Goal: Task Accomplishment & Management: Use online tool/utility

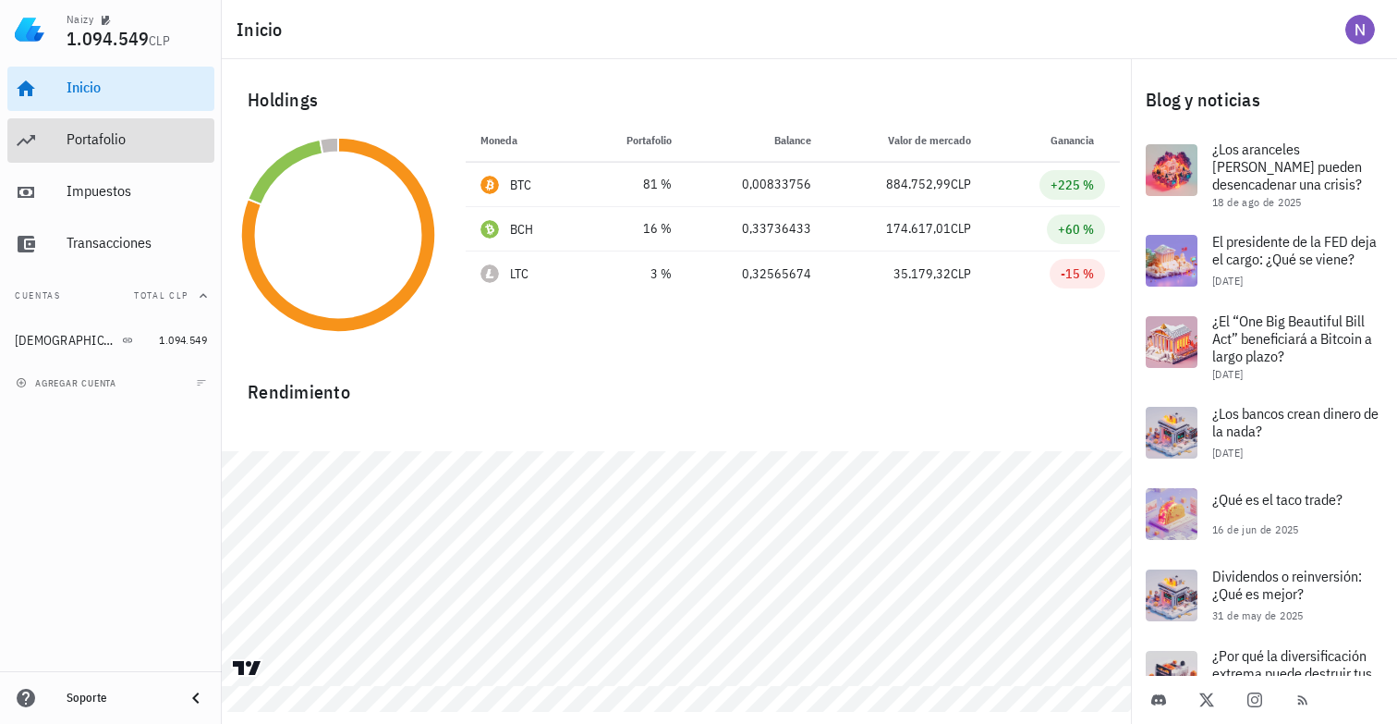
click at [112, 137] on div "Portafolio" at bounding box center [137, 139] width 140 height 18
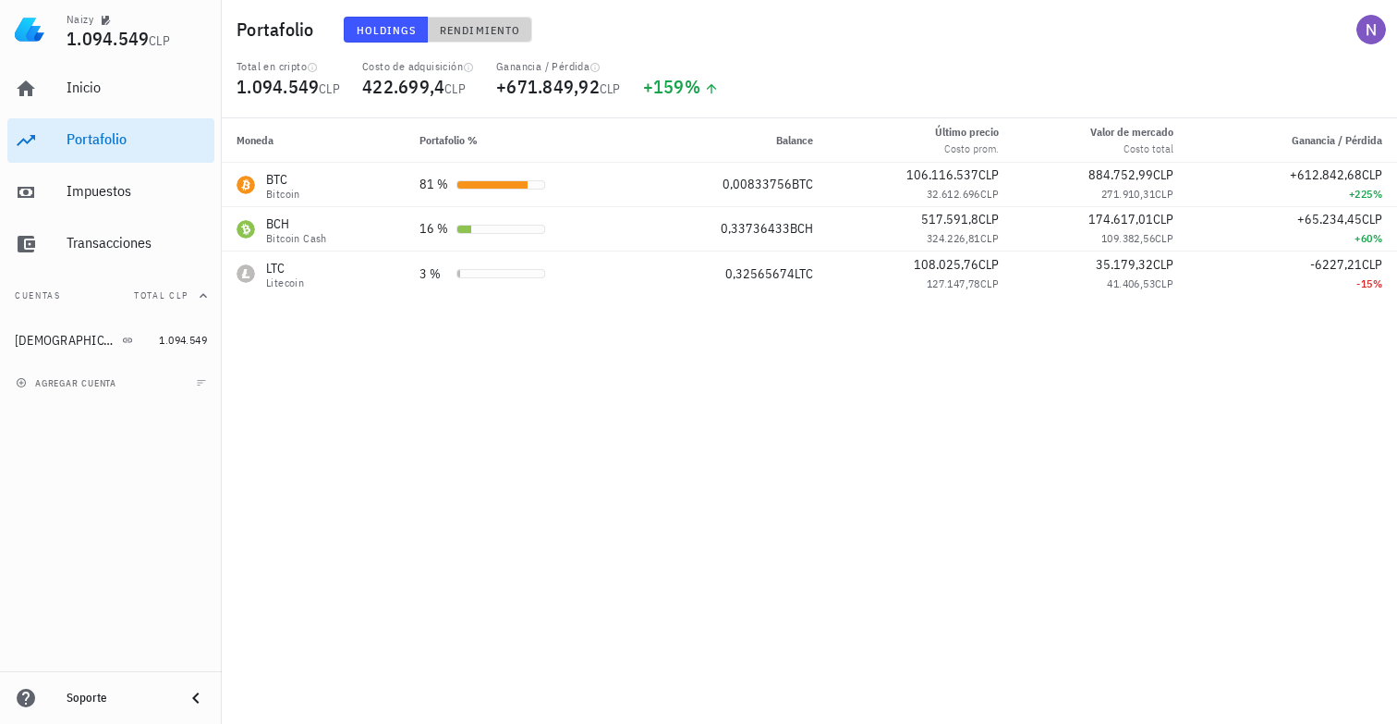
click at [499, 25] on span "Rendimiento" at bounding box center [479, 30] width 81 height 14
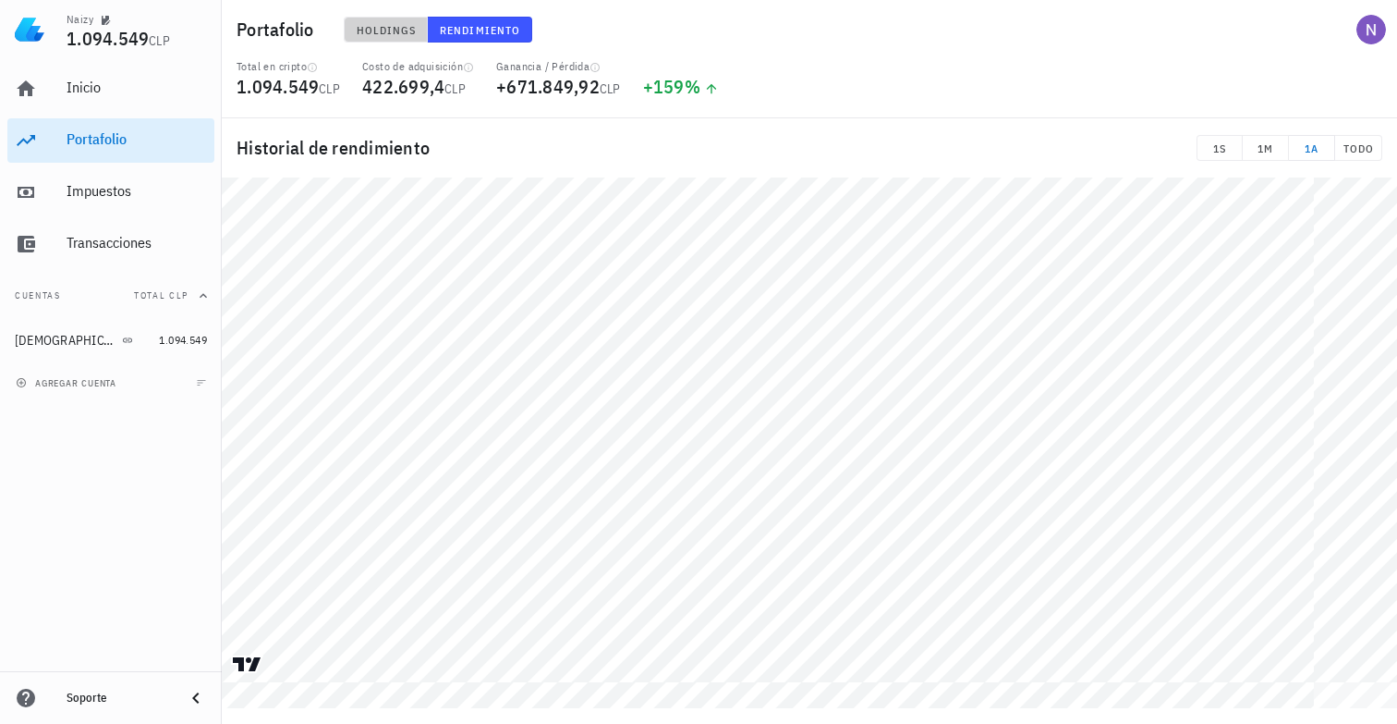
click at [388, 36] on span "Holdings" at bounding box center [386, 30] width 61 height 14
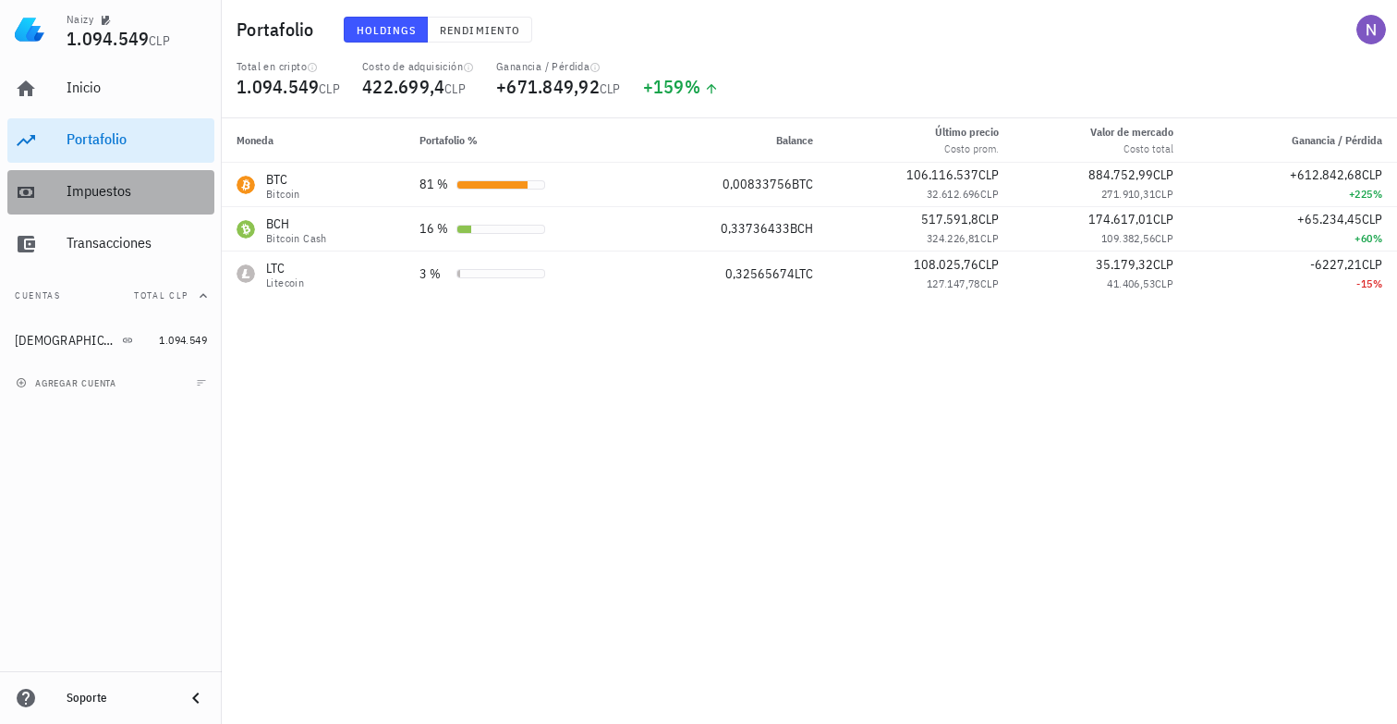
click at [106, 181] on div "Impuestos" at bounding box center [137, 192] width 140 height 42
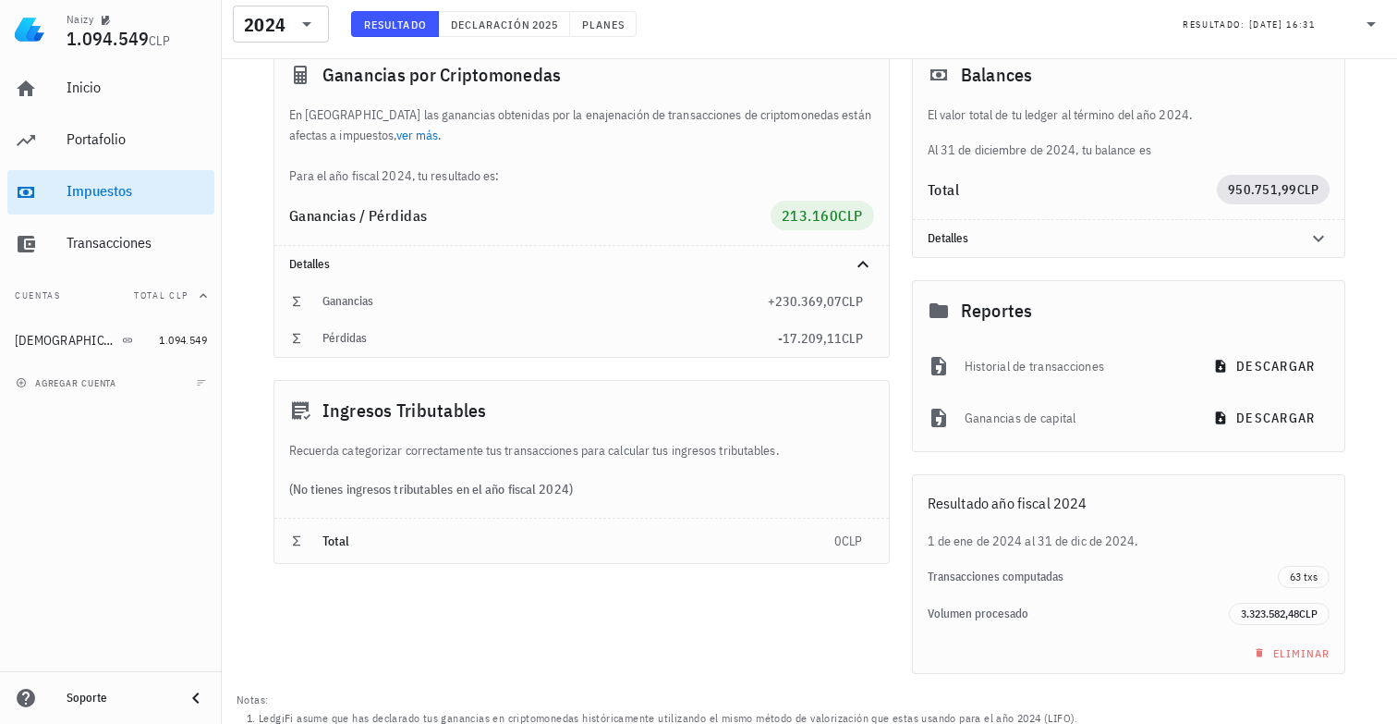
scroll to position [176, 0]
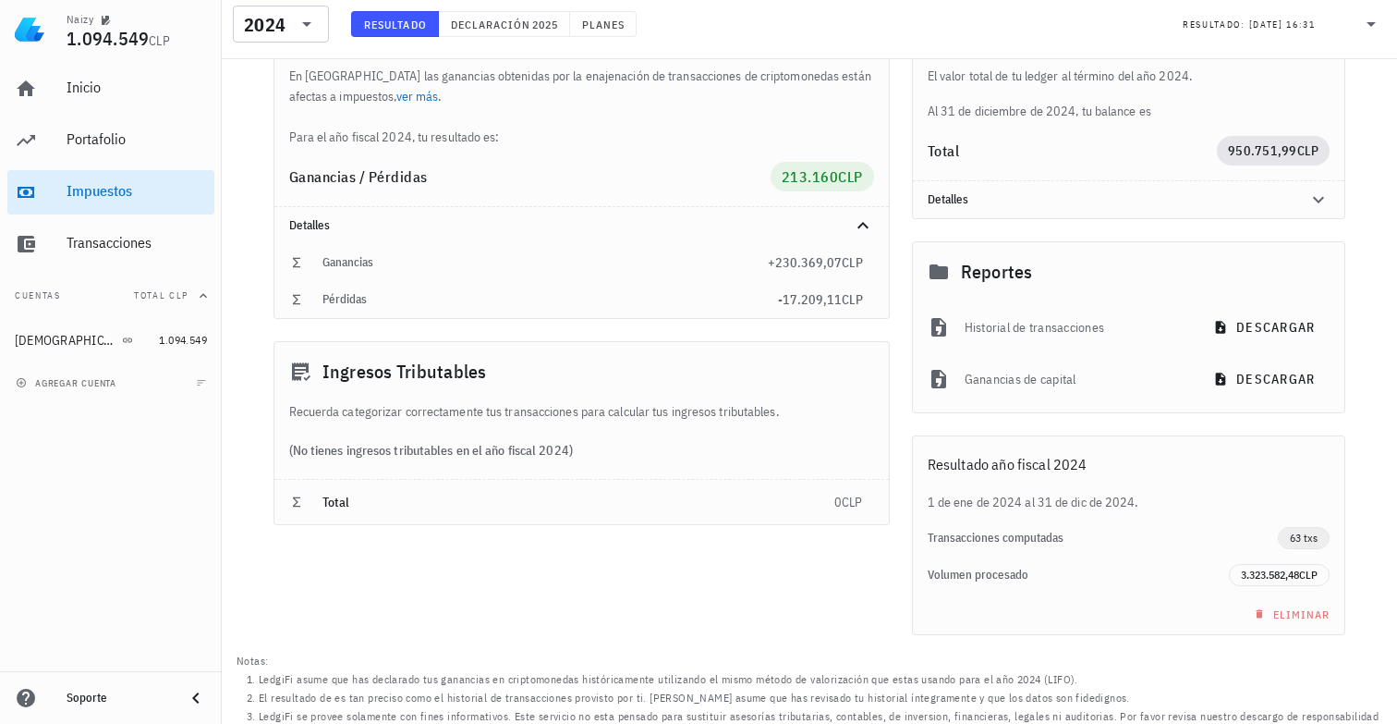
click at [1297, 540] on span "63 txs" at bounding box center [1304, 538] width 28 height 20
click at [1250, 578] on span "3.323.582,48" at bounding box center [1270, 574] width 58 height 14
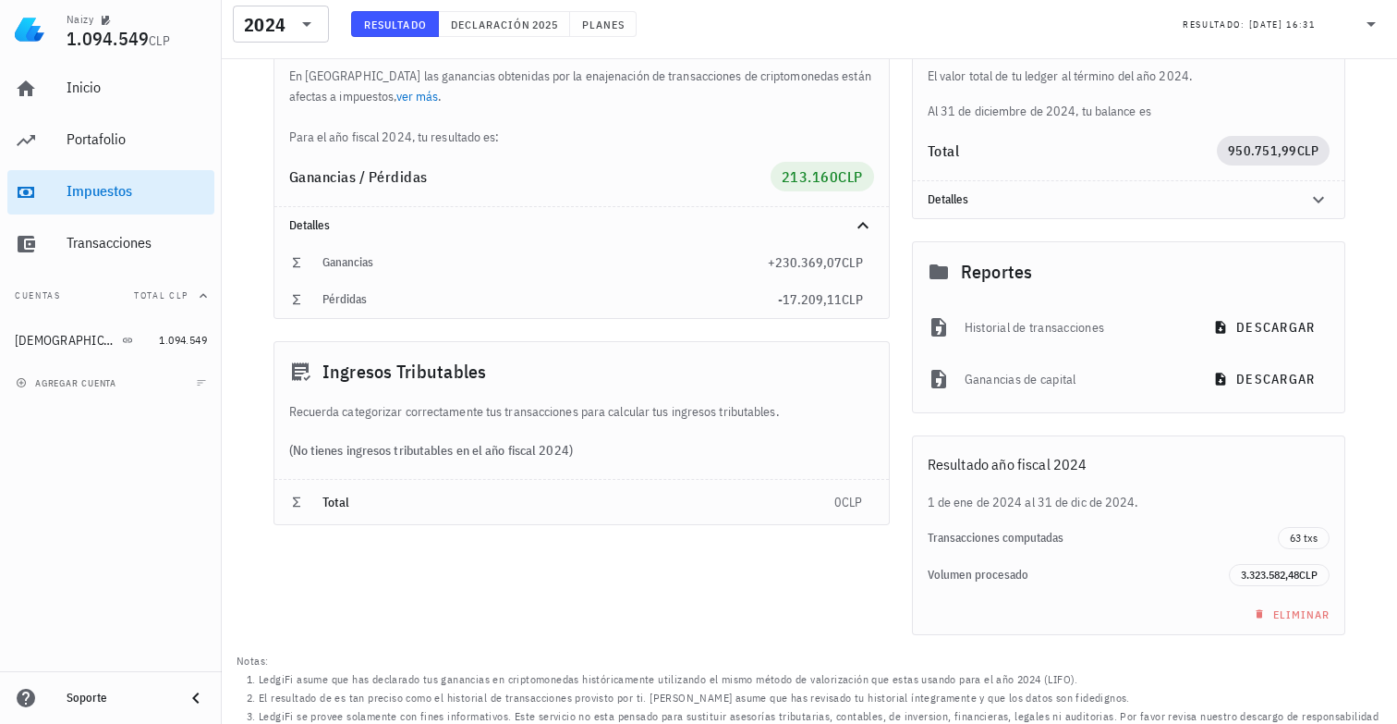
click at [1150, 502] on div "1 de ene de 2024 al 31 de dic de 2024." at bounding box center [1129, 502] width 432 height 20
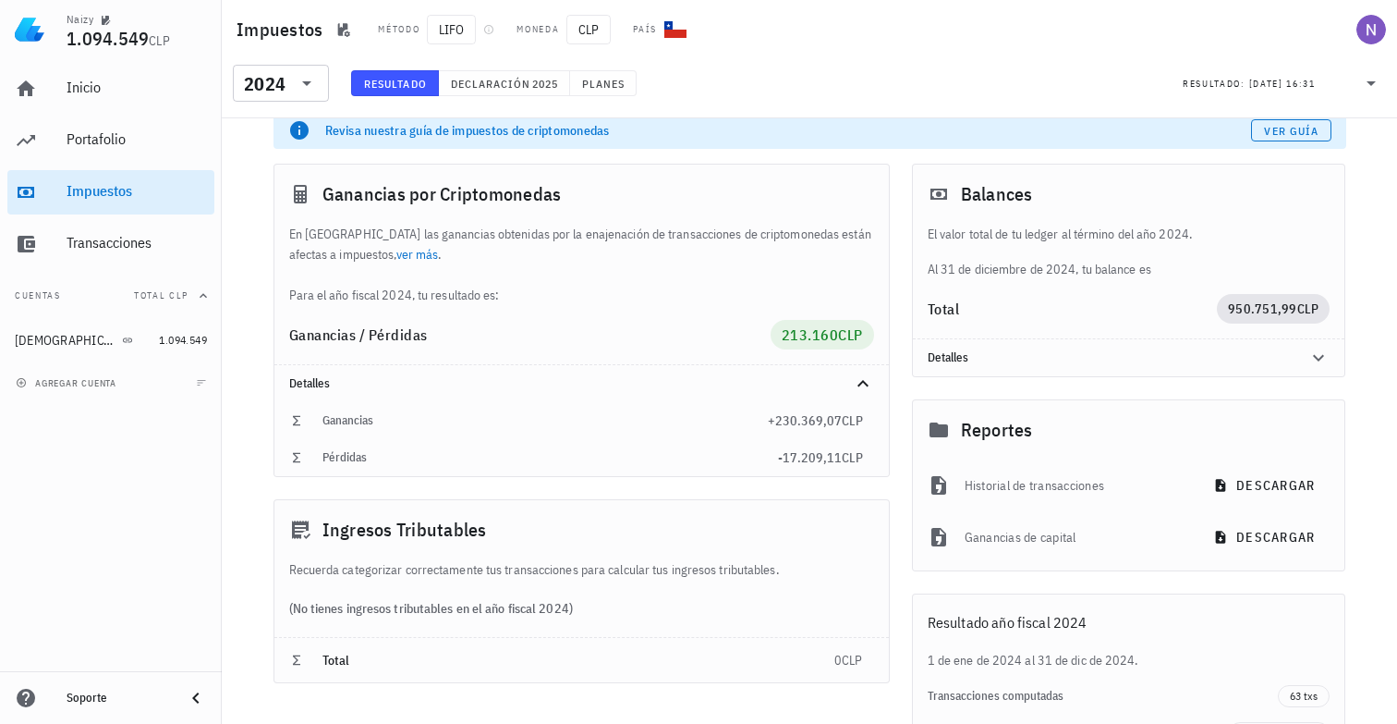
scroll to position [0, 0]
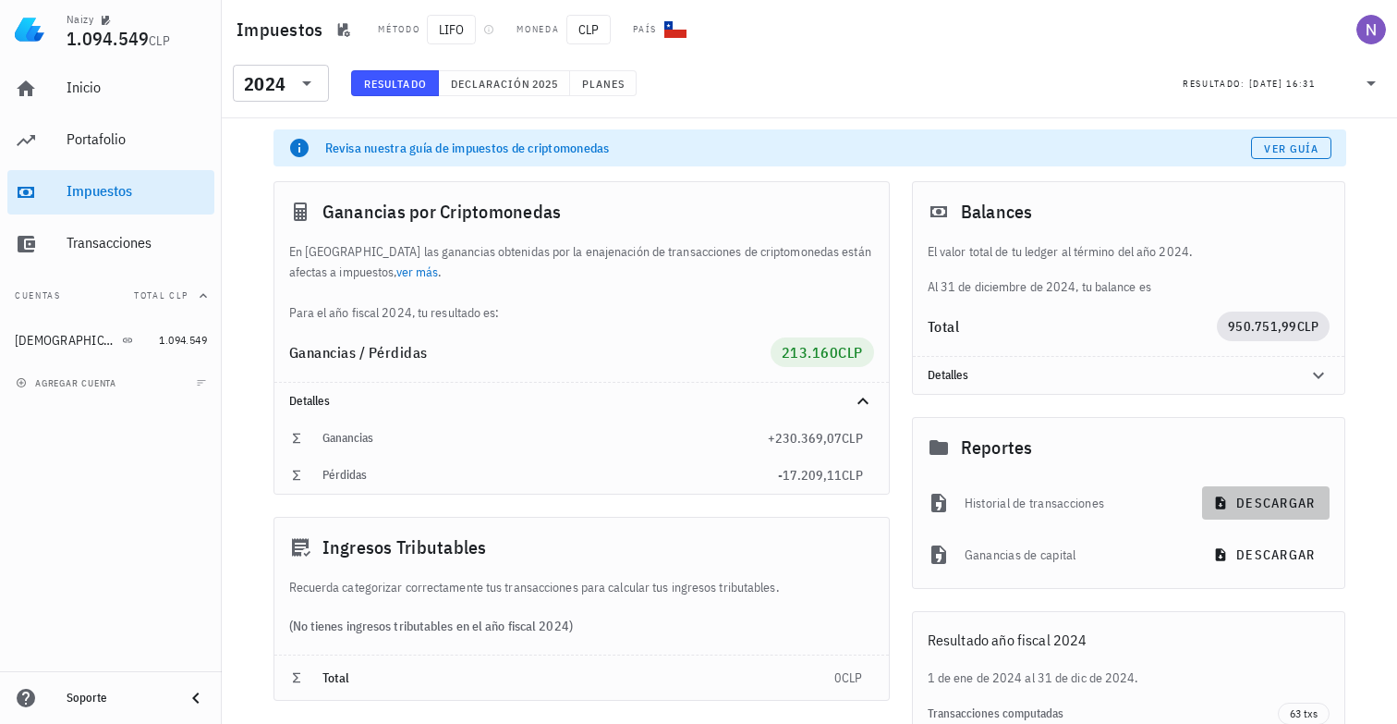
click at [1283, 502] on span "descargar" at bounding box center [1266, 502] width 98 height 17
click at [1272, 560] on span "descargar" at bounding box center [1266, 554] width 98 height 17
click at [531, 83] on span "Declaración" at bounding box center [490, 84] width 81 height 14
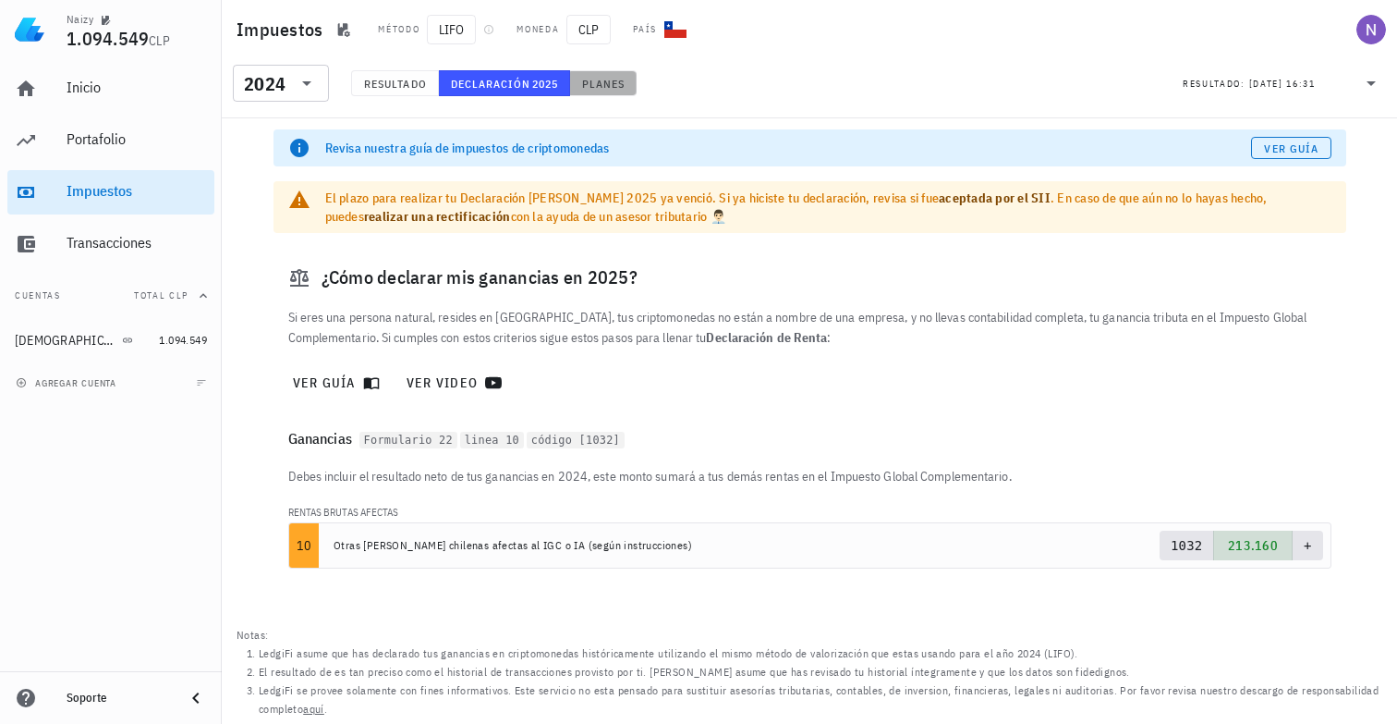
click at [614, 84] on span "Planes" at bounding box center [603, 84] width 44 height 14
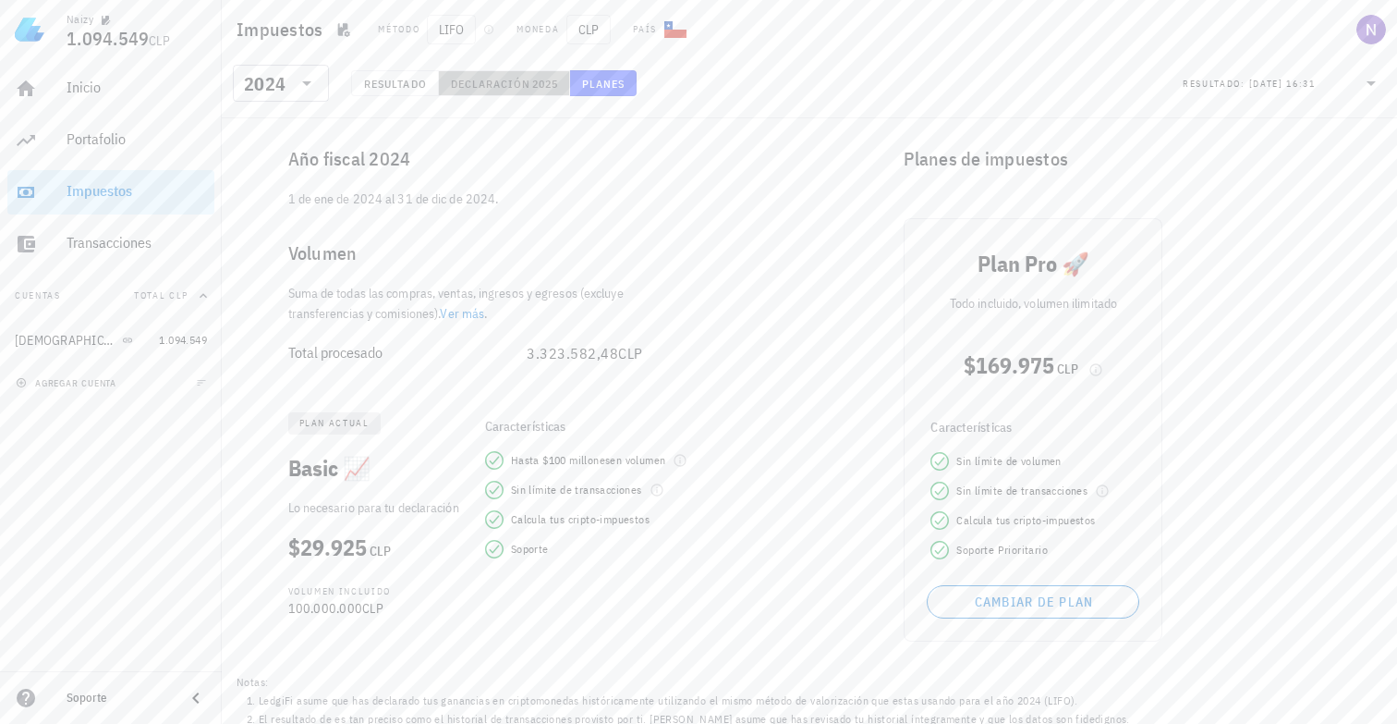
click at [497, 79] on span "Declaración" at bounding box center [490, 84] width 81 height 14
